Goal: Task Accomplishment & Management: Check status

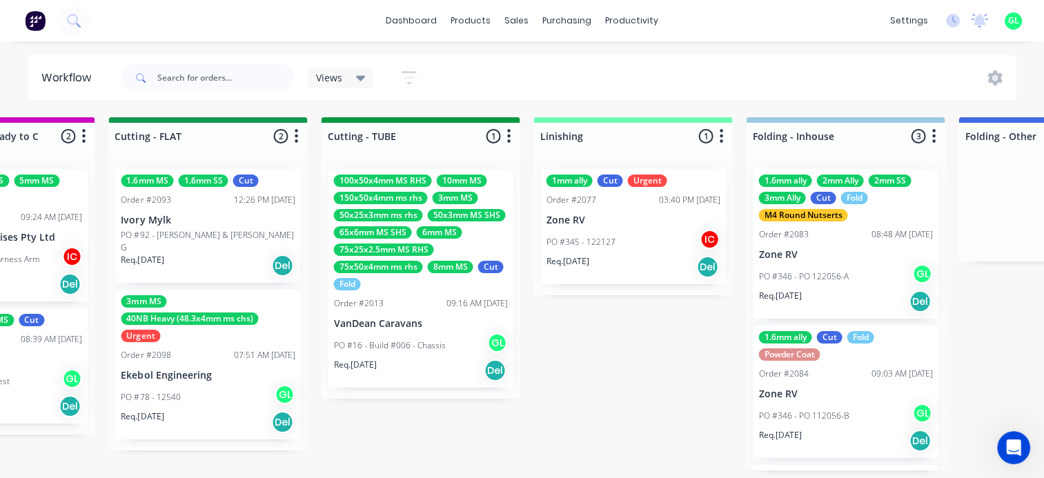
scroll to position [0, 2553]
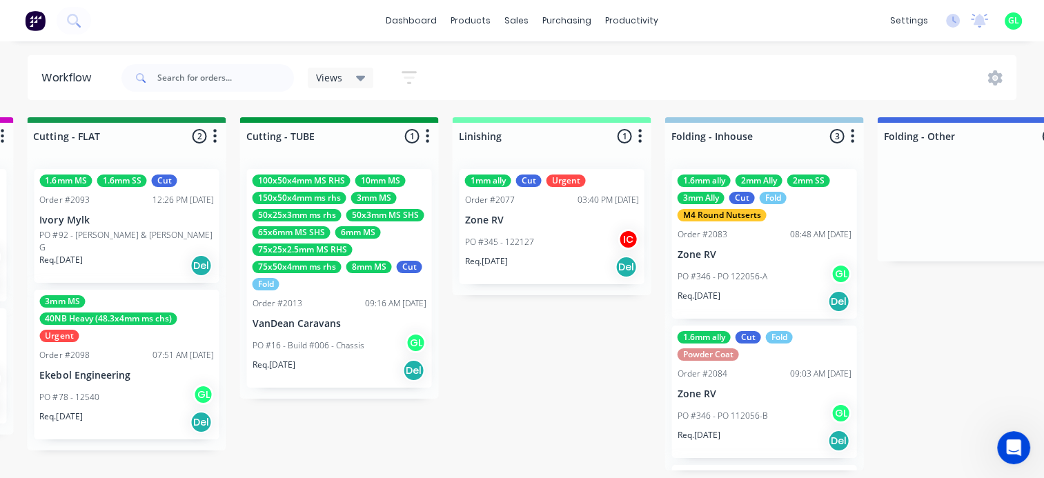
click at [534, 253] on div "PO #345 - 122127 IC" at bounding box center [551, 242] width 174 height 26
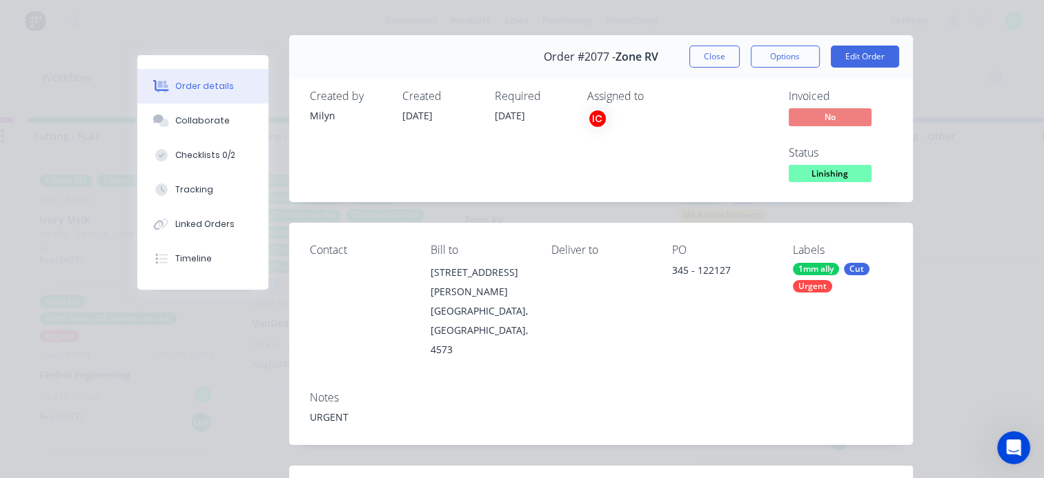
scroll to position [0, 0]
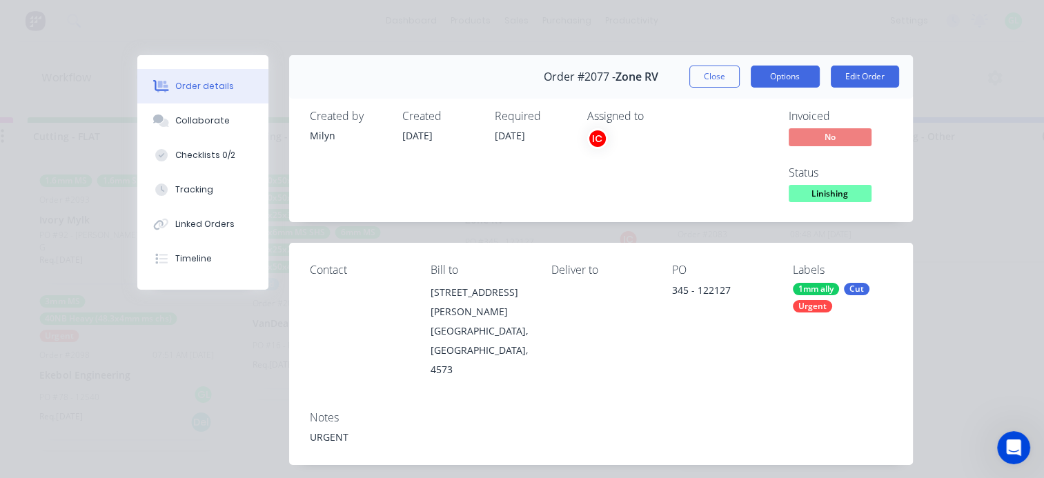
click at [773, 77] on button "Options" at bounding box center [785, 77] width 69 height 22
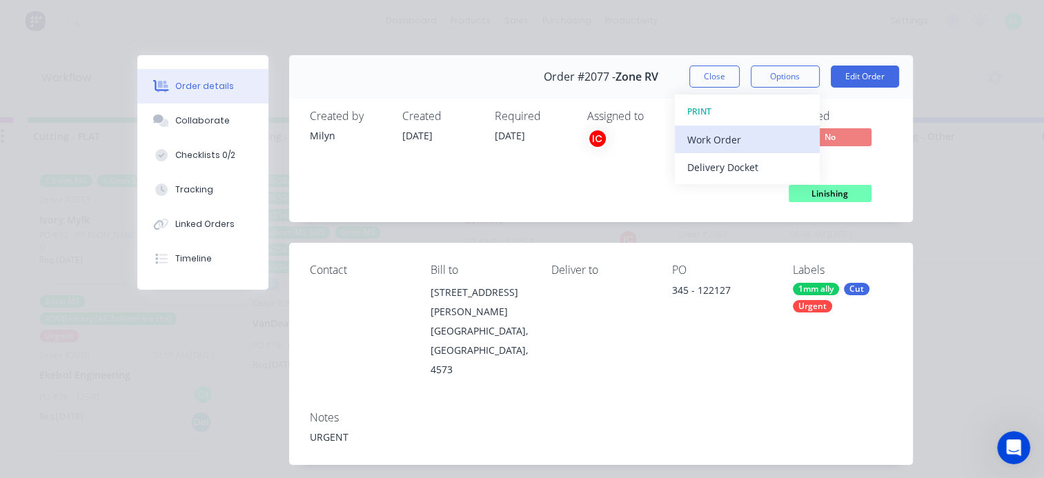
click at [726, 141] on div "Work Order" at bounding box center [747, 140] width 120 height 20
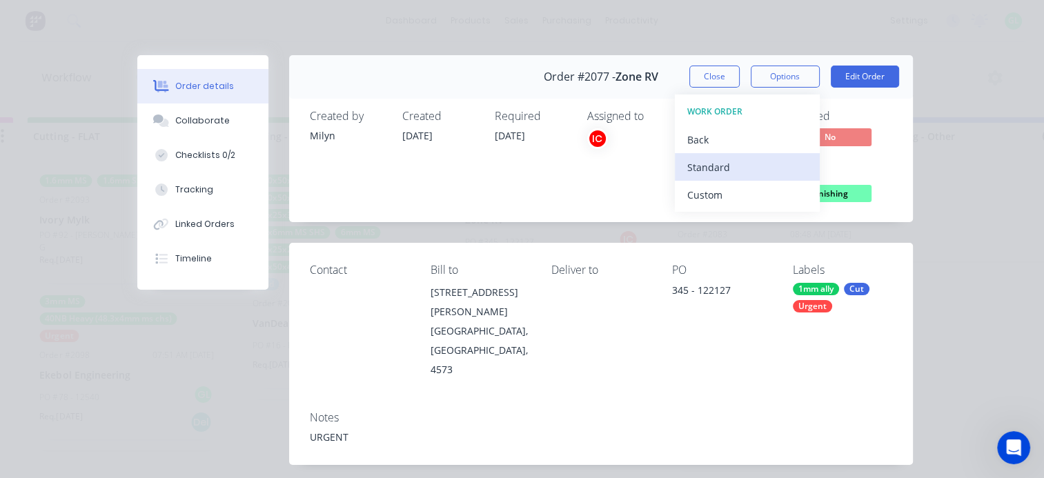
click at [710, 168] on div "Standard" at bounding box center [747, 167] width 120 height 20
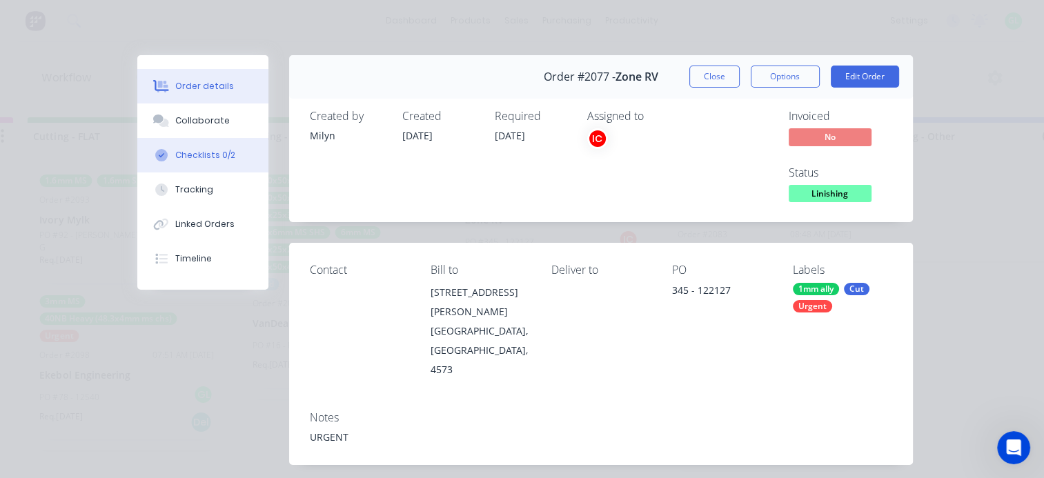
click at [199, 150] on div "Checklists 0/2" at bounding box center [205, 155] width 60 height 12
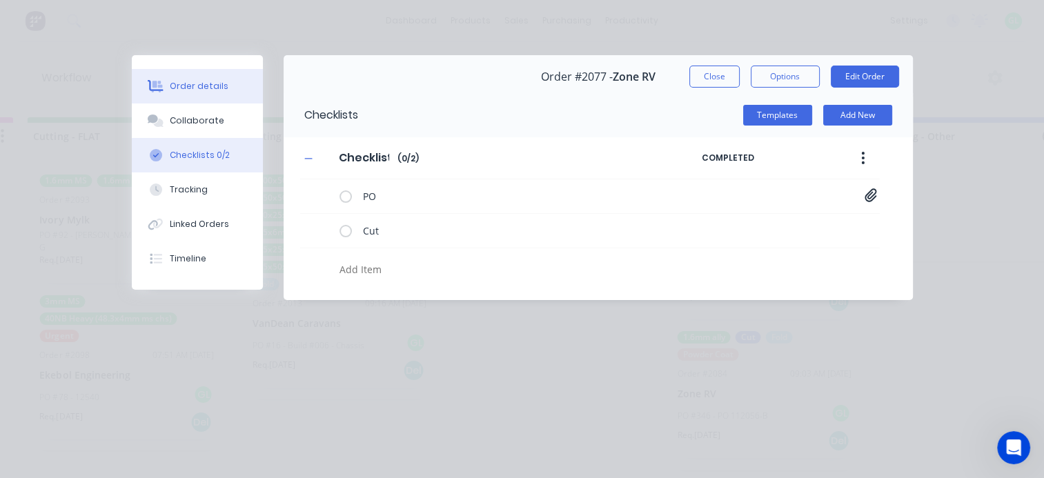
click at [201, 93] on button "Order details" at bounding box center [197, 86] width 131 height 35
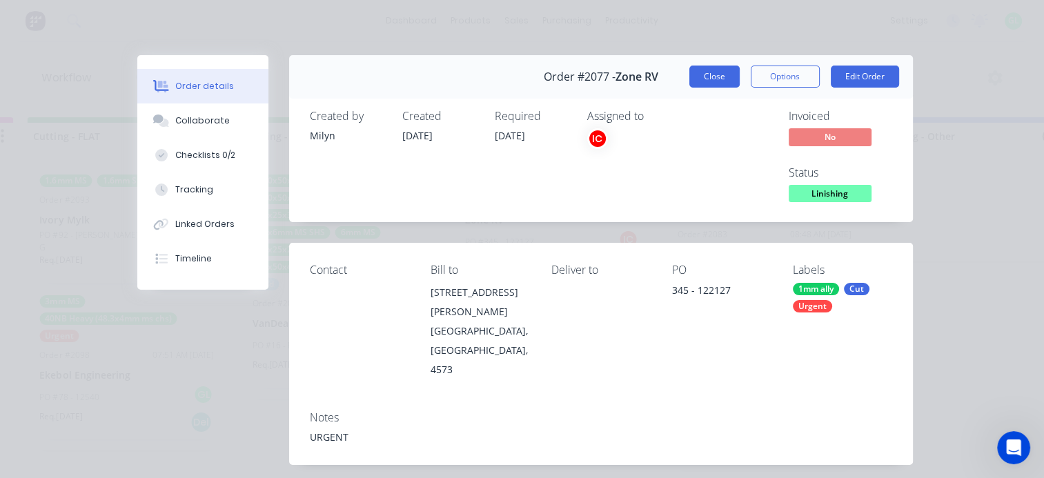
click at [717, 75] on button "Close" at bounding box center [714, 77] width 50 height 22
